Goal: Transaction & Acquisition: Purchase product/service

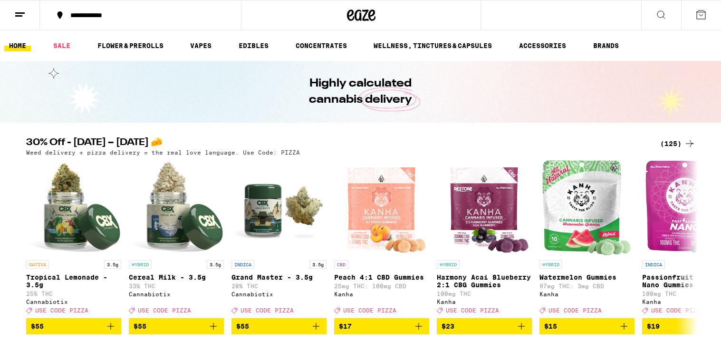
click at [668, 143] on div "(125)" at bounding box center [677, 143] width 35 height 11
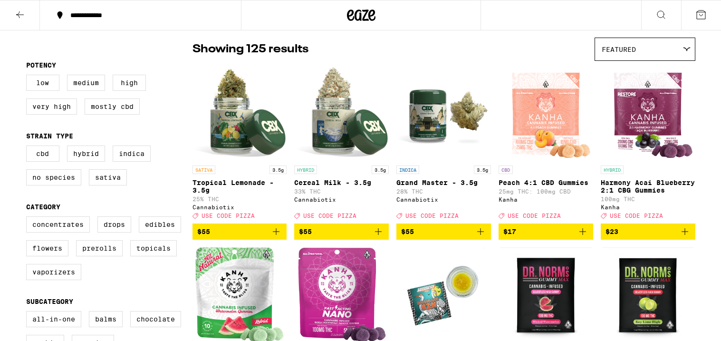
scroll to position [76, 0]
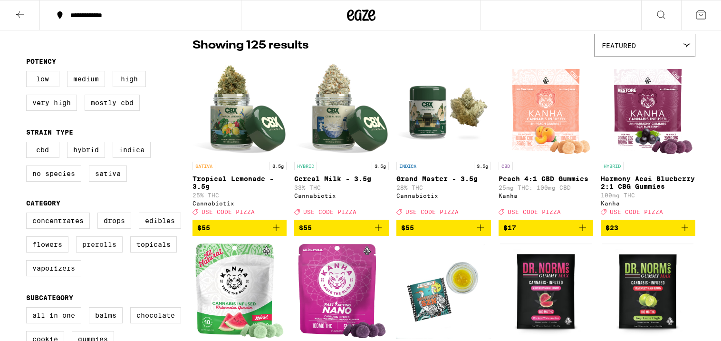
click at [110, 252] on label "Prerolls" at bounding box center [99, 244] width 47 height 16
click at [29, 214] on input "Prerolls" at bounding box center [28, 214] width 0 height 0
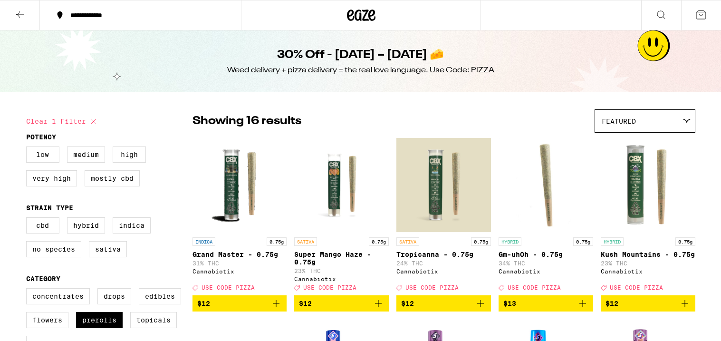
scroll to position [77, 0]
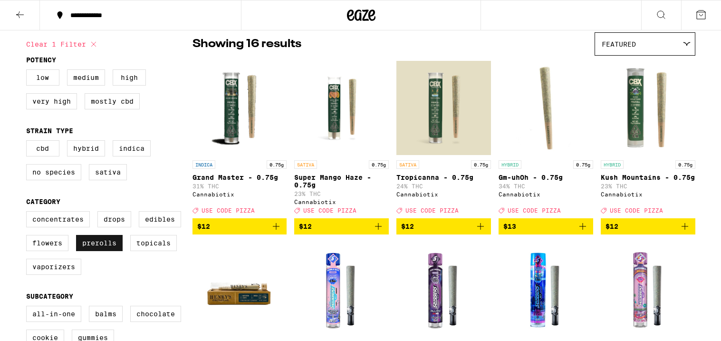
click at [100, 251] on label "Prerolls" at bounding box center [99, 243] width 47 height 16
click at [29, 213] on input "Prerolls" at bounding box center [28, 212] width 0 height 0
checkbox input "false"
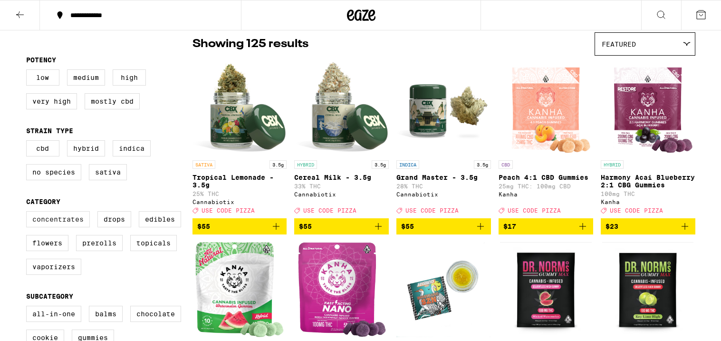
click at [82, 226] on label "Concentrates" at bounding box center [58, 219] width 64 height 16
click at [29, 213] on input "Concentrates" at bounding box center [28, 212] width 0 height 0
checkbox input "true"
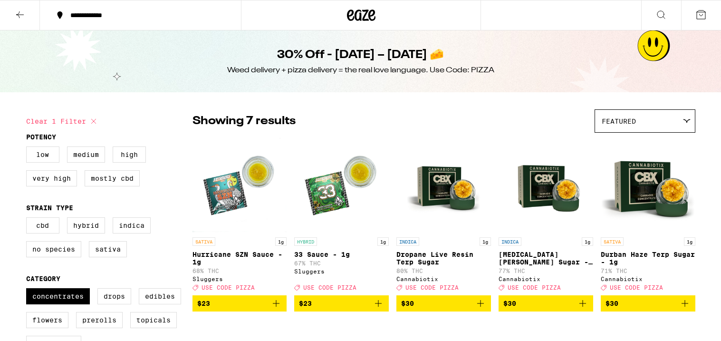
click at [19, 16] on icon at bounding box center [20, 14] width 8 height 7
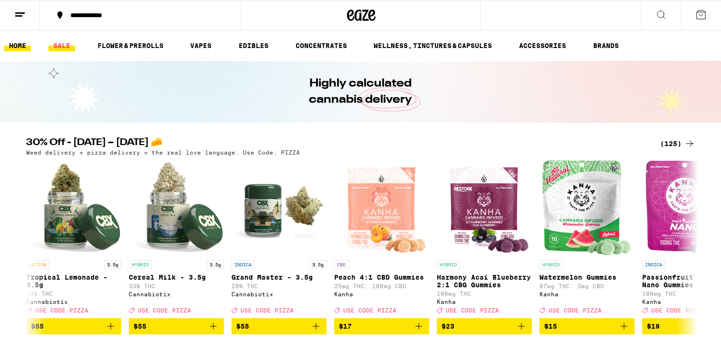
click at [60, 45] on link "SALE" at bounding box center [61, 45] width 27 height 11
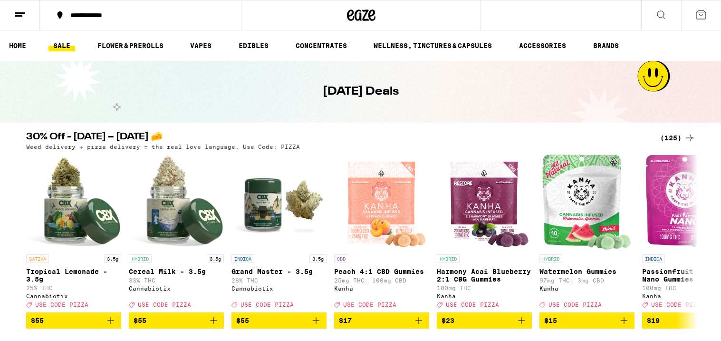
click at [672, 135] on div "(125)" at bounding box center [677, 137] width 35 height 11
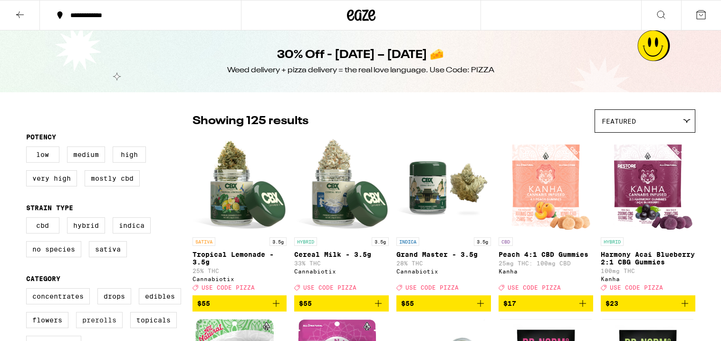
click at [95, 328] on label "Prerolls" at bounding box center [99, 320] width 47 height 16
click at [29, 290] on input "Prerolls" at bounding box center [28, 289] width 0 height 0
checkbox input "true"
